Goal: Find contact information: Find contact information

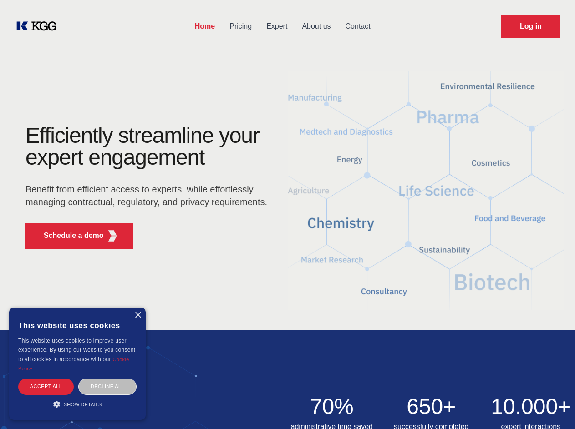
click at [287, 214] on div "Efficiently streamline your expert engagement Benefit from efficient access to …" at bounding box center [149, 190] width 277 height 131
click at [68, 236] on p "Schedule a demo" at bounding box center [74, 235] width 60 height 11
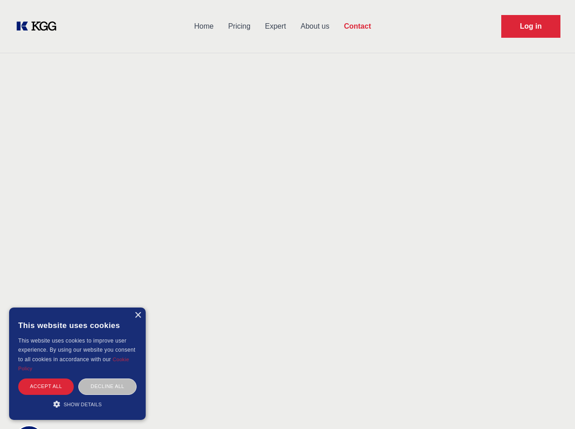
click at [137, 315] on div "× This website uses cookies This website uses cookies to improve user experienc…" at bounding box center [77, 364] width 136 height 112
click at [46, 386] on div "Accept all" at bounding box center [46, 387] width 56 height 16
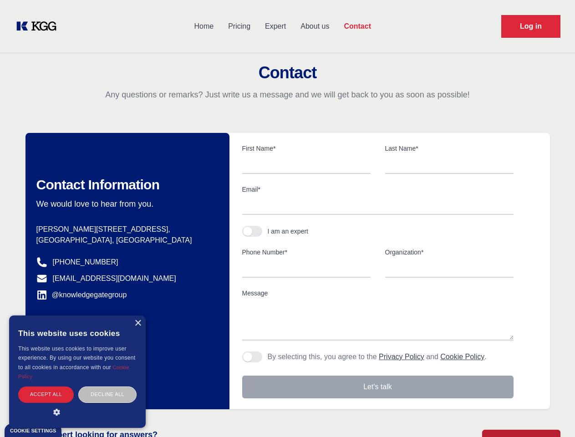
click at [107, 386] on div "Decline all" at bounding box center [107, 394] width 58 height 16
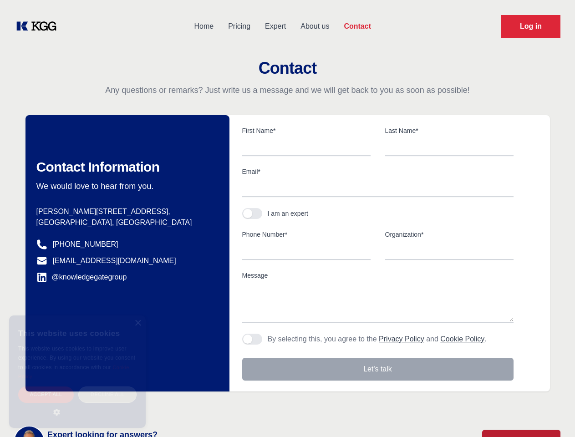
click at [77, 404] on main "Contact Any questions or remarks? Just write us a message and we will get back …" at bounding box center [287, 237] width 575 height 474
